Goal: Task Accomplishment & Management: Manage account settings

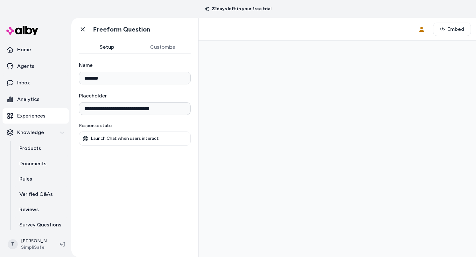
type input "*******"
type input "**********"
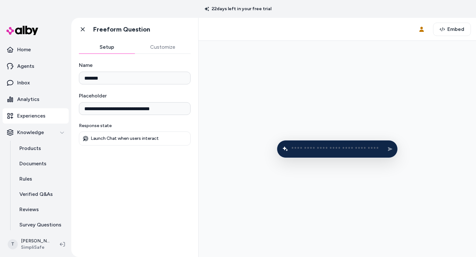
drag, startPoint x: 343, startPoint y: 125, endPoint x: 321, endPoint y: 115, distance: 23.7
click at [321, 115] on div at bounding box center [337, 149] width 267 height 206
drag, startPoint x: 292, startPoint y: 147, endPoint x: 292, endPoint y: 133, distance: 13.7
click at [292, 133] on div at bounding box center [337, 149] width 267 height 206
click at [313, 153] on form at bounding box center [337, 149] width 121 height 18
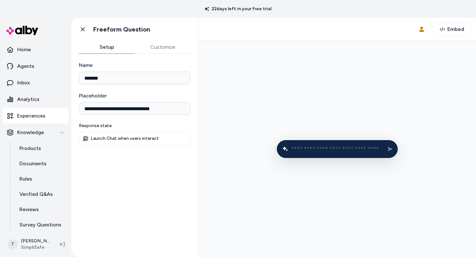
type input "*"
click at [278, 75] on div at bounding box center [337, 149] width 267 height 206
click at [159, 43] on button "Customize" at bounding box center [163, 47] width 56 height 13
click at [116, 43] on button "Setup" at bounding box center [107, 47] width 56 height 13
click at [83, 28] on icon at bounding box center [83, 29] width 4 height 4
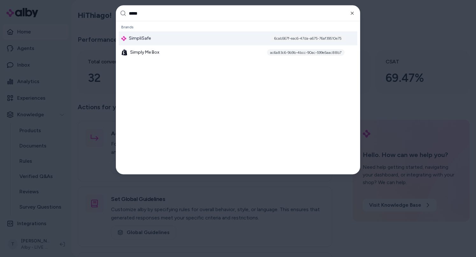
type input "*****"
click at [214, 34] on div "SimpliSafe 6cab567f-eac6-47da-a675-76af39510e75" at bounding box center [238, 39] width 239 height 14
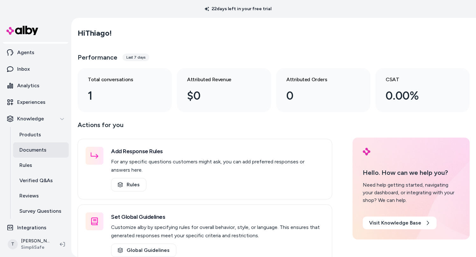
scroll to position [19, 0]
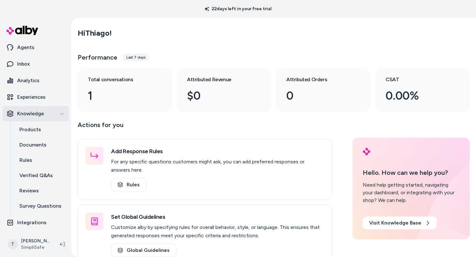
click at [54, 112] on div "Knowledge" at bounding box center [35, 114] width 57 height 8
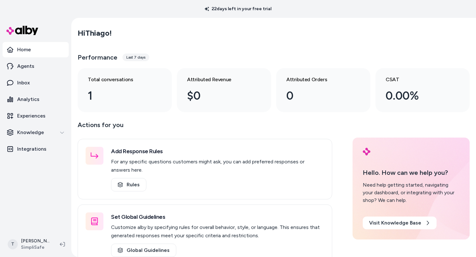
click at [46, 48] on link "Home" at bounding box center [36, 49] width 66 height 15
click at [30, 60] on link "Agents" at bounding box center [36, 66] width 66 height 15
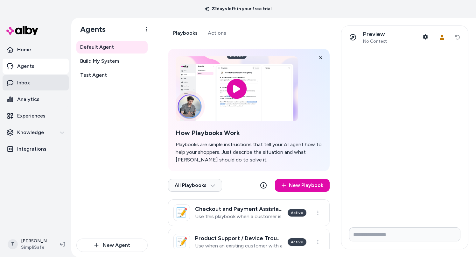
click at [37, 83] on link "Inbox" at bounding box center [36, 82] width 66 height 15
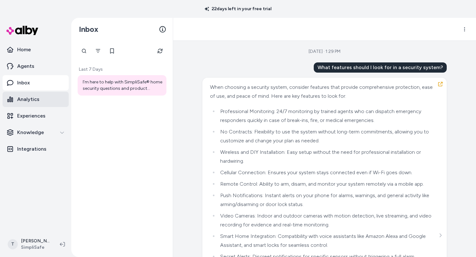
click at [7, 97] on icon at bounding box center [10, 99] width 6 height 6
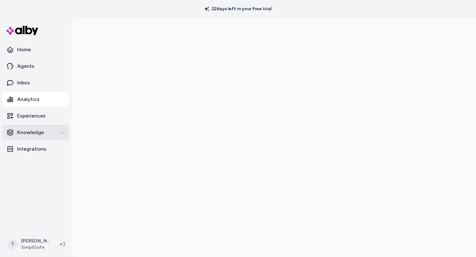
click at [48, 129] on div "Knowledge" at bounding box center [35, 133] width 57 height 8
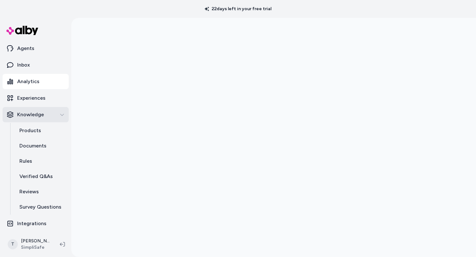
scroll to position [19, 0]
click at [43, 224] on p "Integrations" at bounding box center [31, 223] width 29 height 8
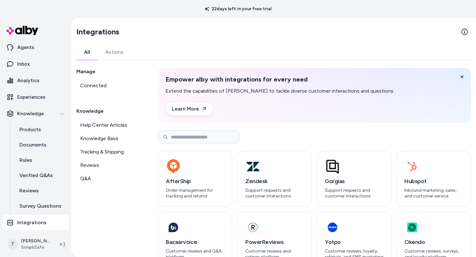
click at [118, 63] on div "All Actions Manage Connected Knowledge Help Center Articles Knowledge Base Trac…" at bounding box center [273, 189] width 395 height 289
click at [121, 47] on link "Actions" at bounding box center [114, 52] width 33 height 15
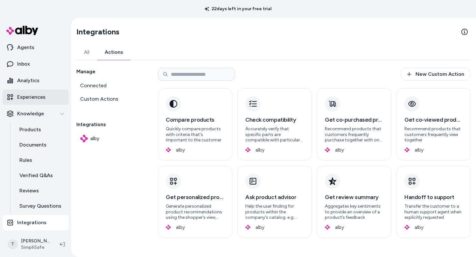
click at [41, 100] on p "Experiences" at bounding box center [31, 97] width 28 height 8
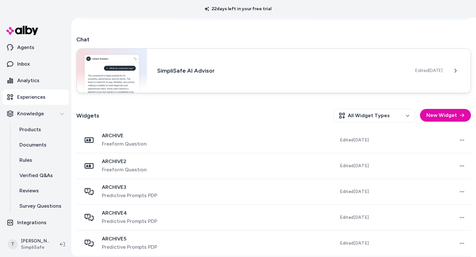
scroll to position [110, 0]
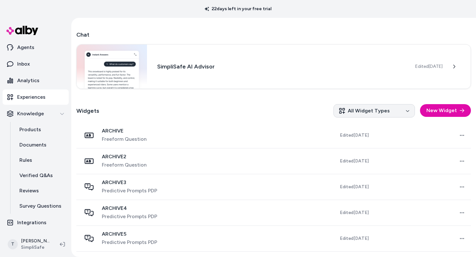
click at [363, 108] on html "22 days left in your free trial Home Agents Inbox Analytics Experiences Knowled…" at bounding box center [238, 128] width 476 height 257
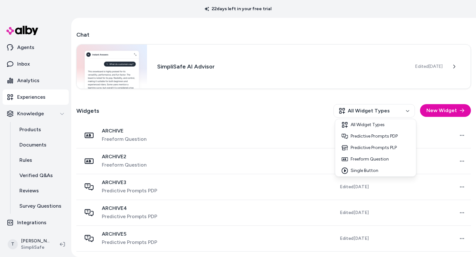
click at [258, 118] on html "22 days left in your free trial Home Agents Inbox Analytics Experiences Knowled…" at bounding box center [238, 128] width 476 height 257
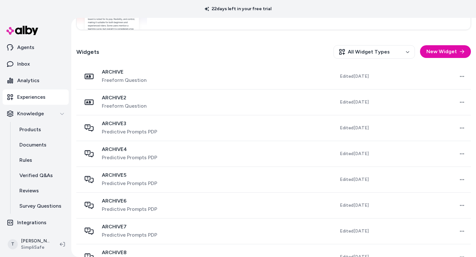
scroll to position [42, 0]
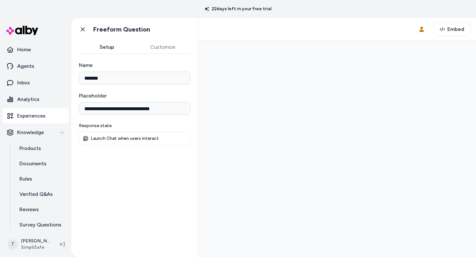
type input "*******"
type input "**********"
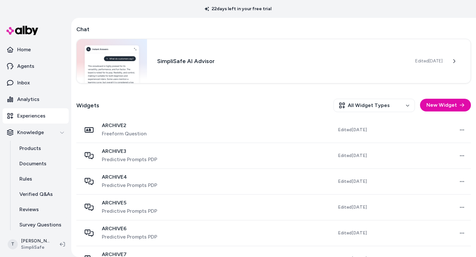
scroll to position [116, 0]
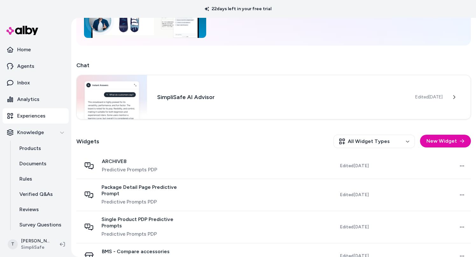
scroll to position [80, 0]
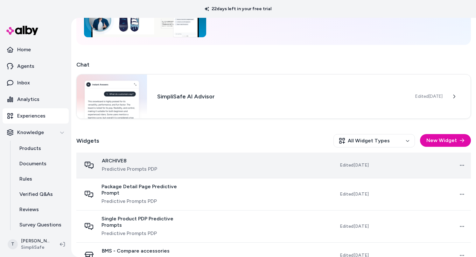
click at [109, 168] on span "Predictive Prompts PDP" at bounding box center [129, 169] width 55 height 8
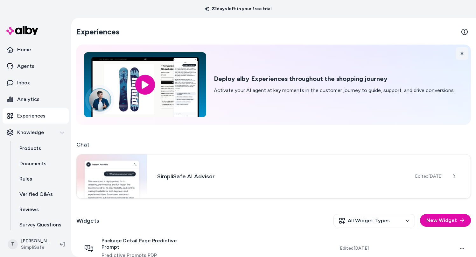
click at [462, 53] on icon at bounding box center [462, 53] width 3 height 3
